Goal: Transaction & Acquisition: Purchase product/service

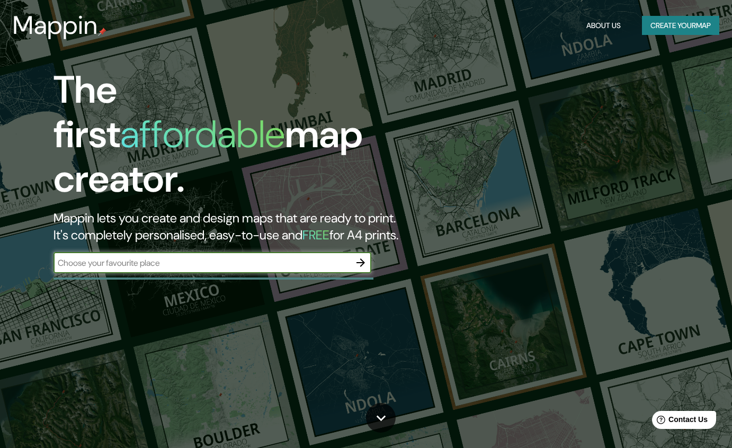
click at [283, 257] on input "text" at bounding box center [201, 263] width 297 height 12
click at [85, 257] on input "[PERSON_NAME] NC" at bounding box center [201, 263] width 297 height 12
drag, startPoint x: 86, startPoint y: 252, endPoint x: 73, endPoint y: 246, distance: 14.0
click at [73, 257] on input "[PERSON_NAME] NC" at bounding box center [201, 263] width 297 height 12
click at [74, 257] on input "[PERSON_NAME] NC" at bounding box center [201, 263] width 297 height 12
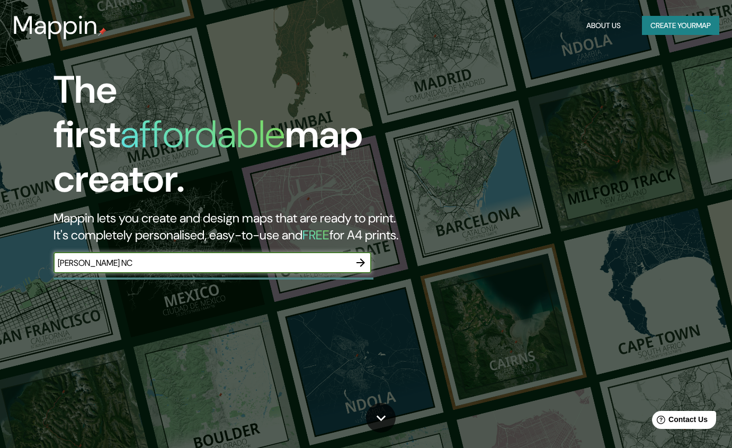
type input "[PERSON_NAME] NC"
click at [365, 256] on icon "button" at bounding box center [360, 262] width 13 height 13
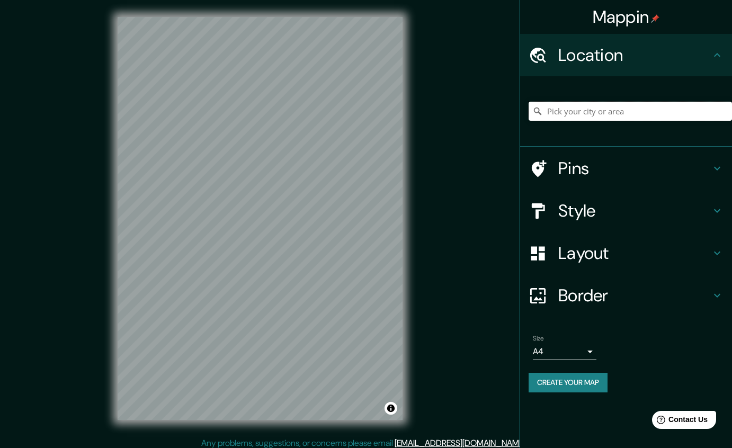
click at [636, 114] on input "Pick your city or area" at bounding box center [629, 111] width 203 height 19
type input "c"
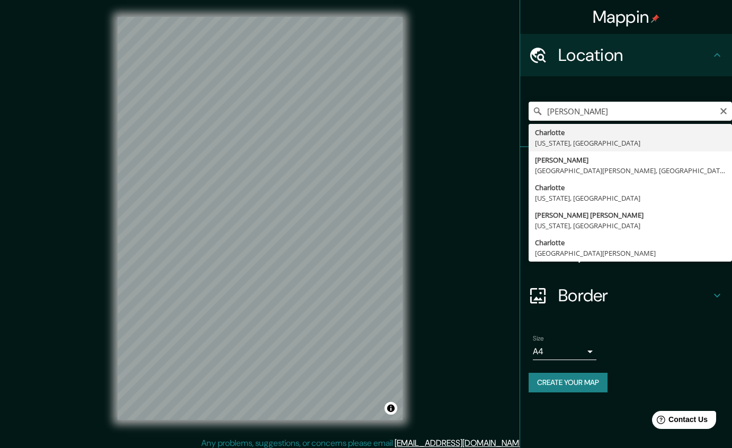
type input "[GEOGRAPHIC_DATA], [US_STATE], [GEOGRAPHIC_DATA]"
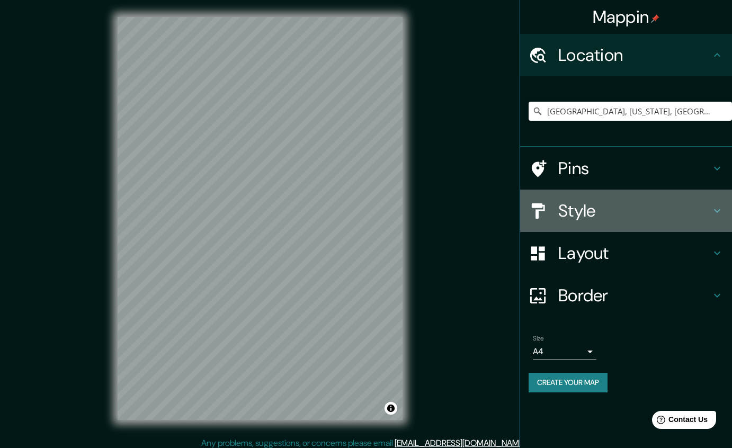
click at [715, 210] on icon at bounding box center [717, 211] width 6 height 4
